Goal: Transaction & Acquisition: Purchase product/service

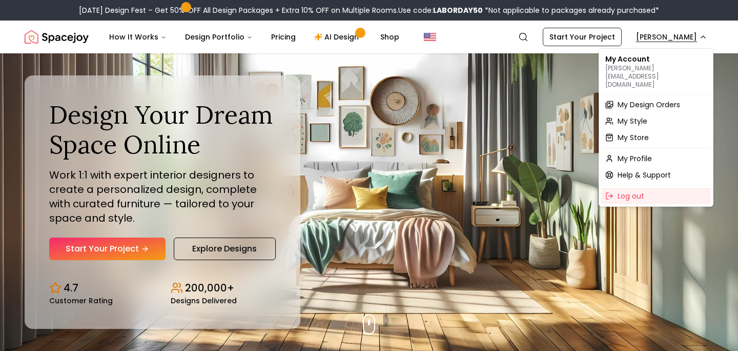
click at [641, 99] on span "My Design Orders" at bounding box center [649, 104] width 63 height 10
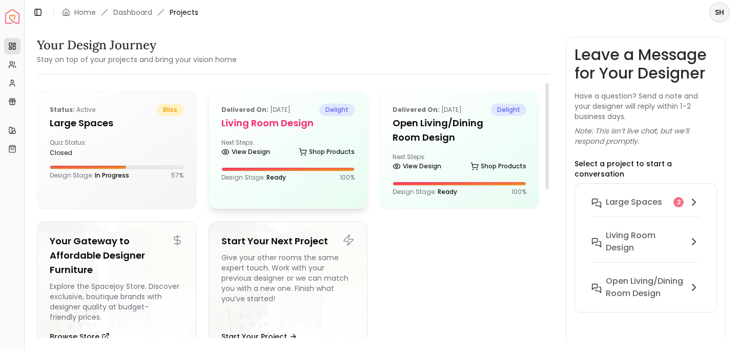
click at [344, 124] on h5 "Living Room Design" at bounding box center [288, 123] width 134 height 14
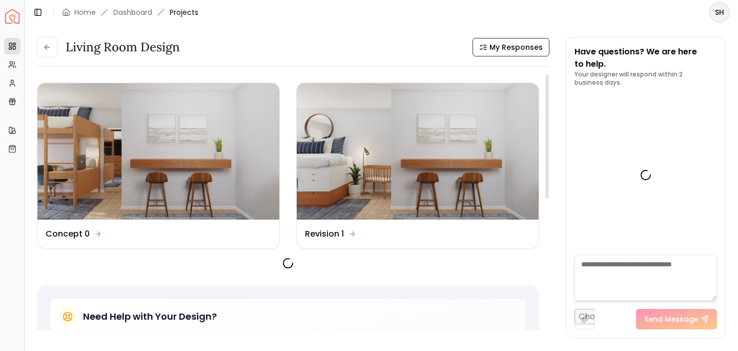
scroll to position [624, 0]
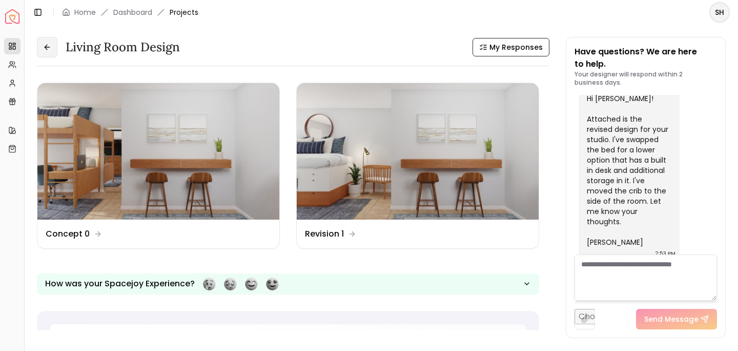
click at [48, 50] on icon at bounding box center [47, 47] width 8 height 8
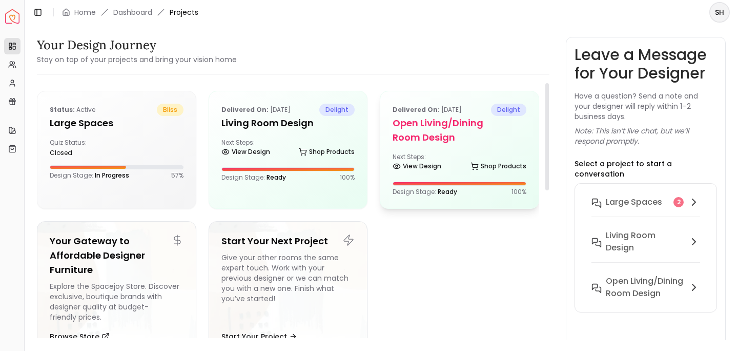
click at [477, 175] on div "Delivered on: [DATE] delight Open Living/Dining Room Design Next Steps: View De…" at bounding box center [459, 149] width 158 height 117
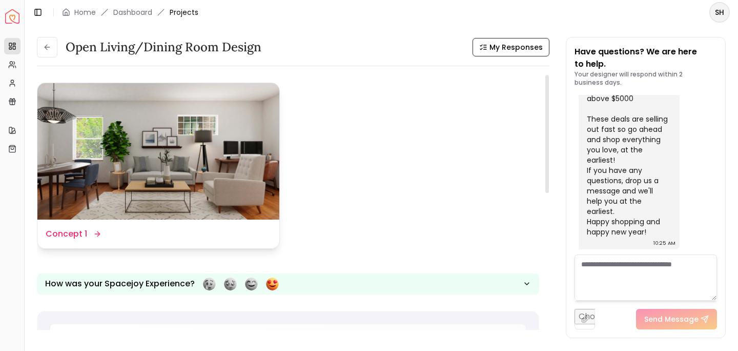
click at [67, 233] on dd "Concept 1" at bounding box center [67, 234] width 42 height 12
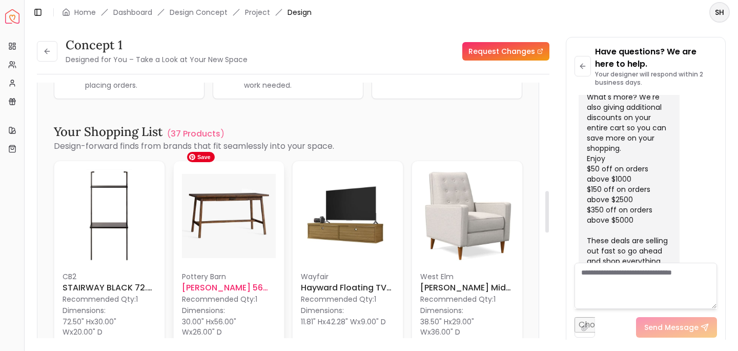
scroll to position [659, 0]
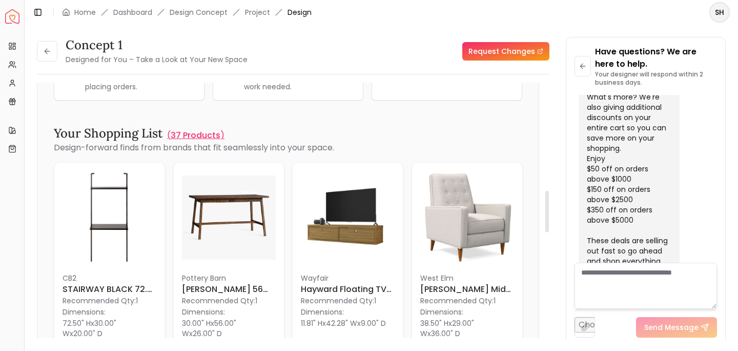
click at [188, 134] on p "37 Products" at bounding box center [196, 135] width 50 height 12
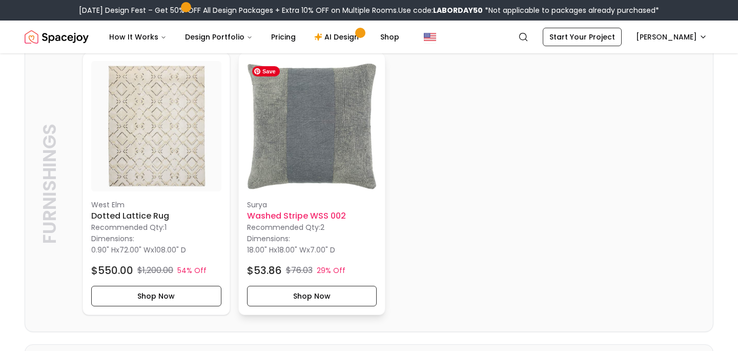
scroll to position [3118, 0]
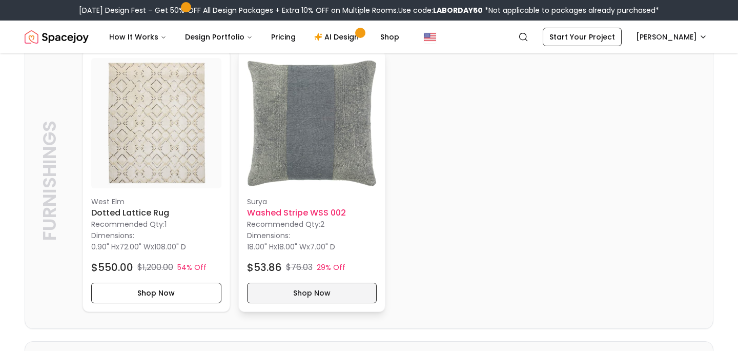
click at [322, 292] on button "Shop Now" at bounding box center [312, 292] width 130 height 21
click at [272, 236] on p "Dimensions:" at bounding box center [268, 235] width 43 height 12
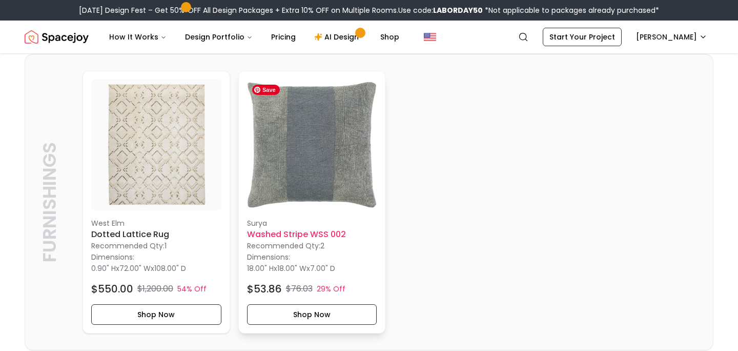
scroll to position [3094, 0]
